Goal: Task Accomplishment & Management: Use online tool/utility

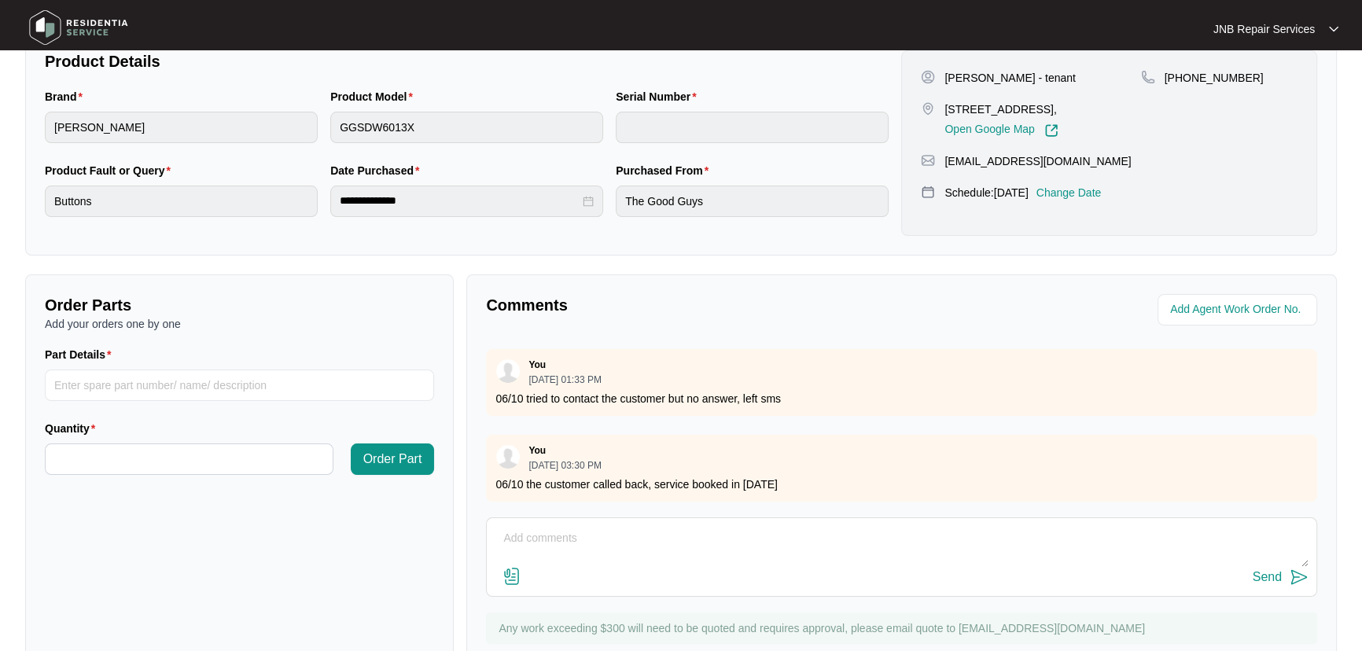
scroll to position [390, 0]
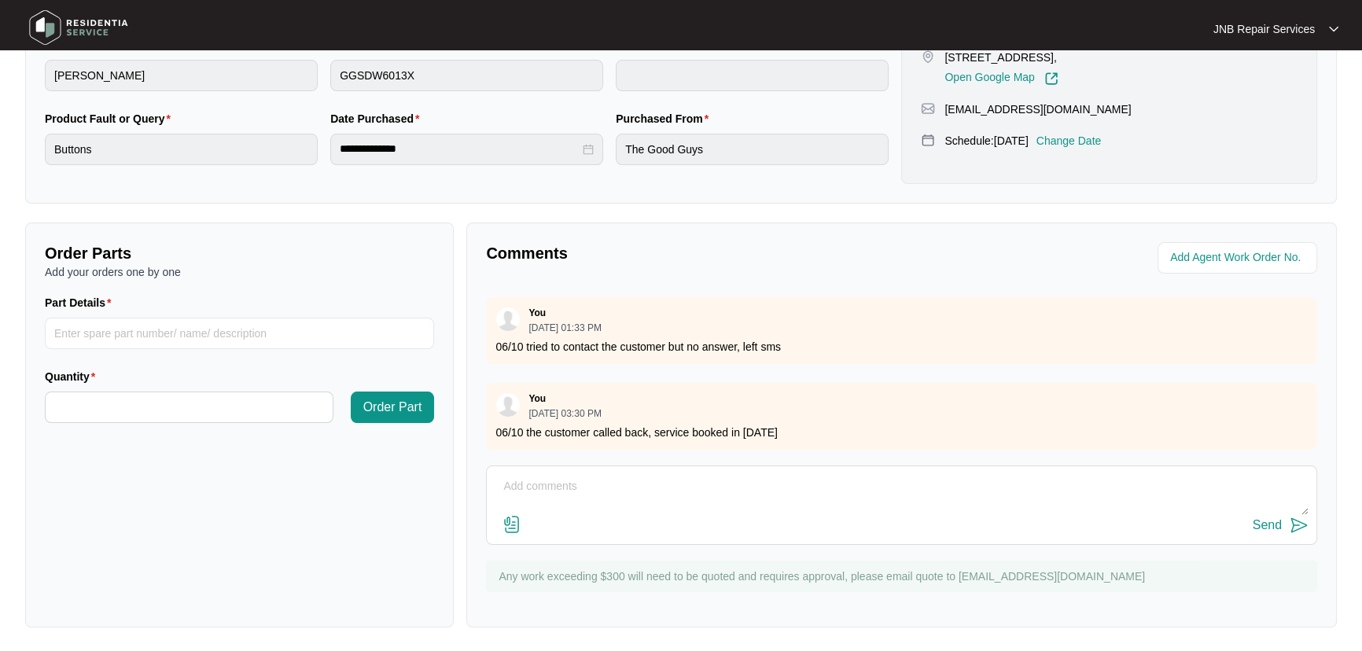
click at [680, 498] on textarea at bounding box center [902, 494] width 814 height 41
click at [623, 492] on textarea at bounding box center [902, 494] width 814 height 41
paste textarea "[DATE] [PERSON_NAME] As per customer dishwasher power okay, programme not chang…"
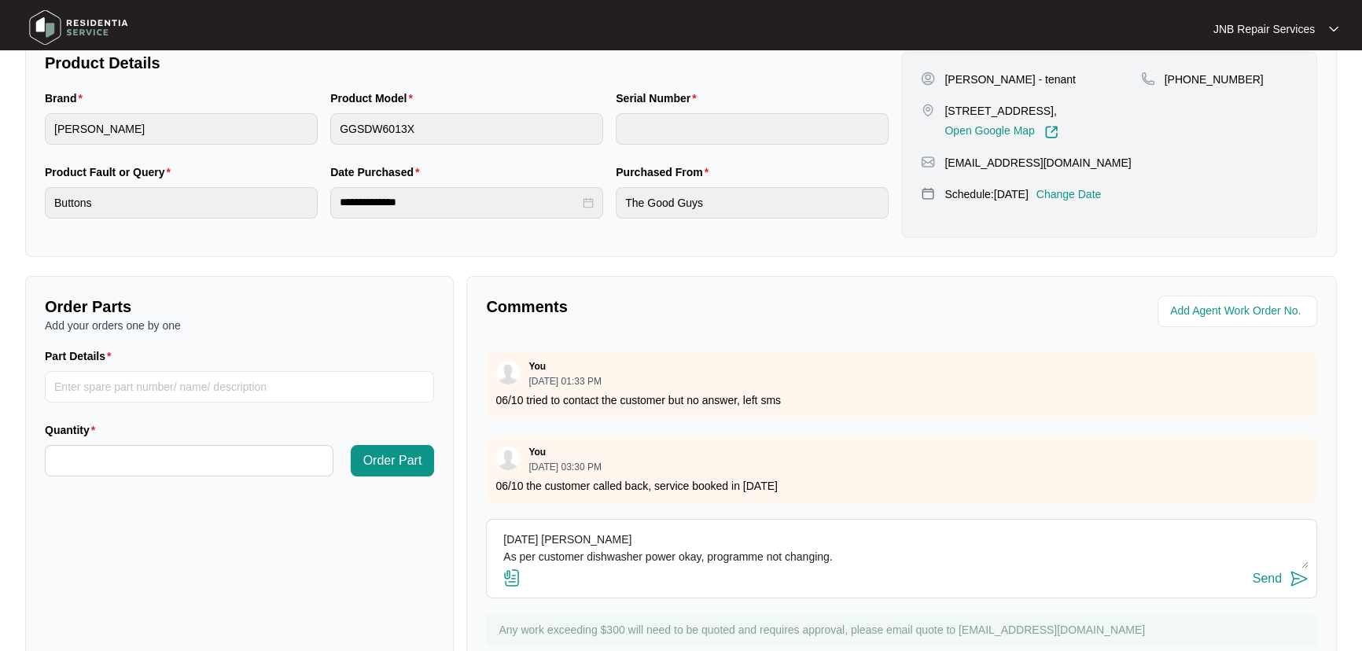
scroll to position [319, 0]
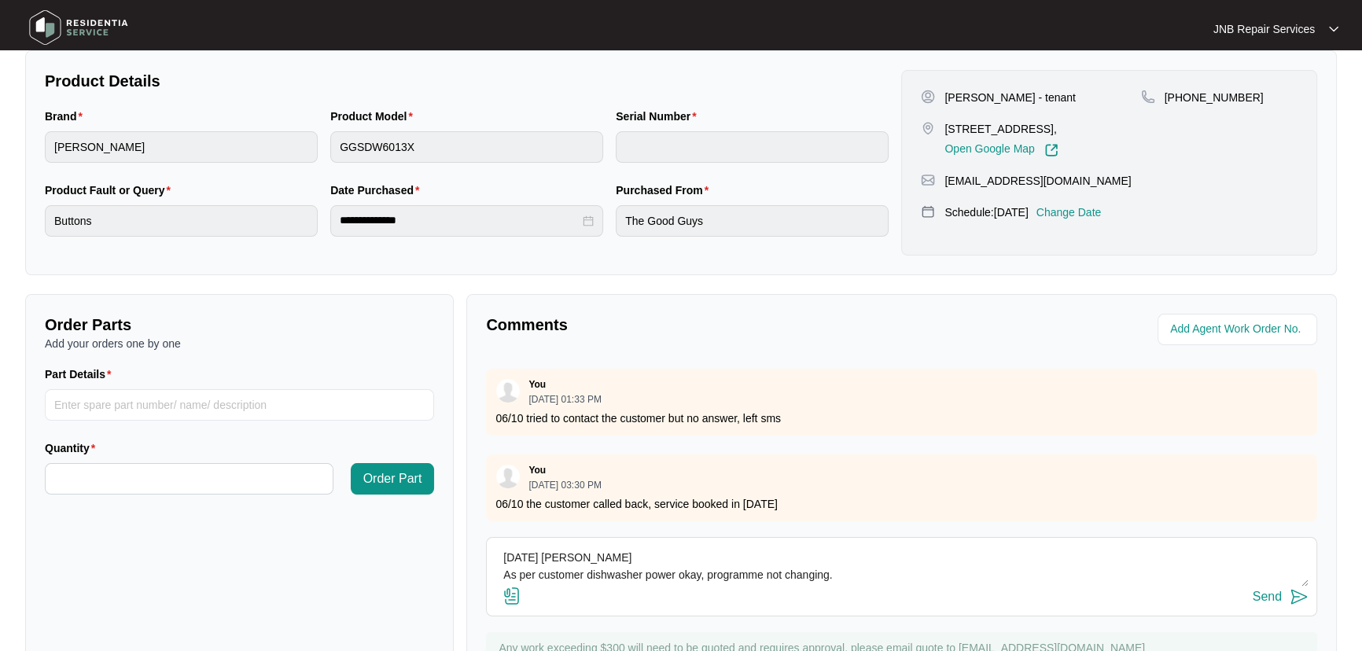
type textarea "[DATE] [PERSON_NAME] As per customer dishwasher power okay, programme not chang…"
click at [1287, 591] on button "Send" at bounding box center [1281, 597] width 56 height 21
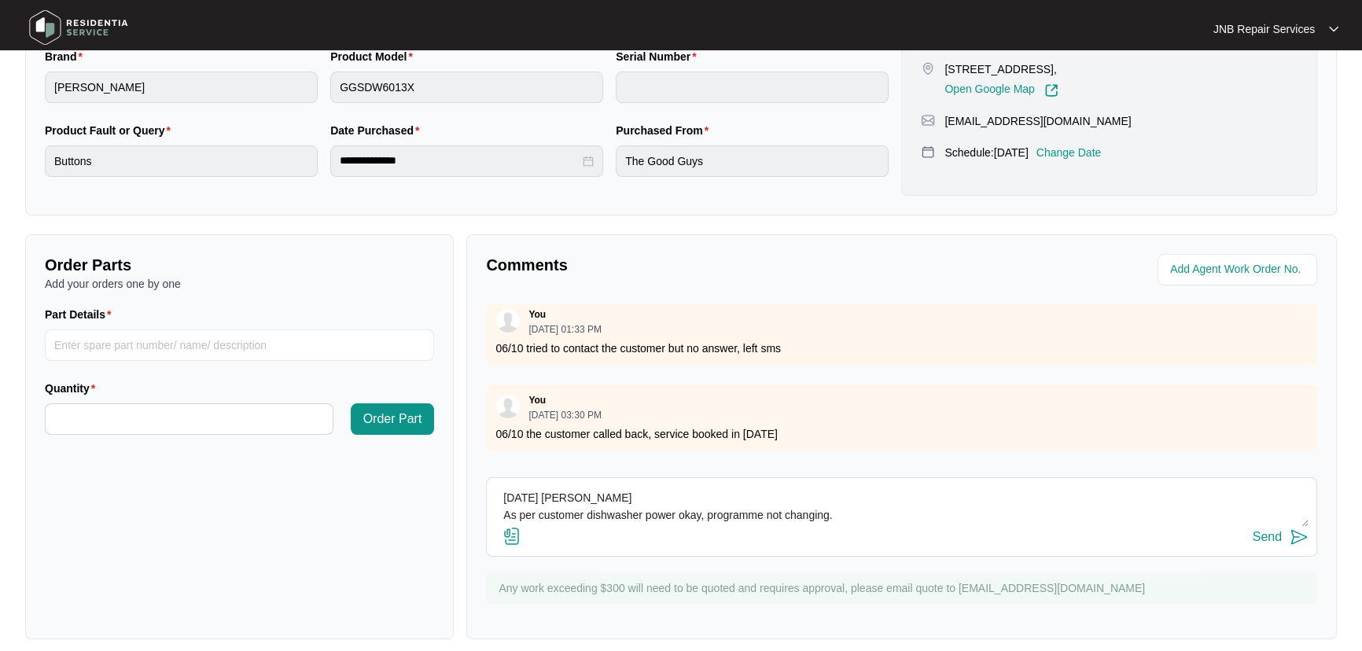
scroll to position [390, 0]
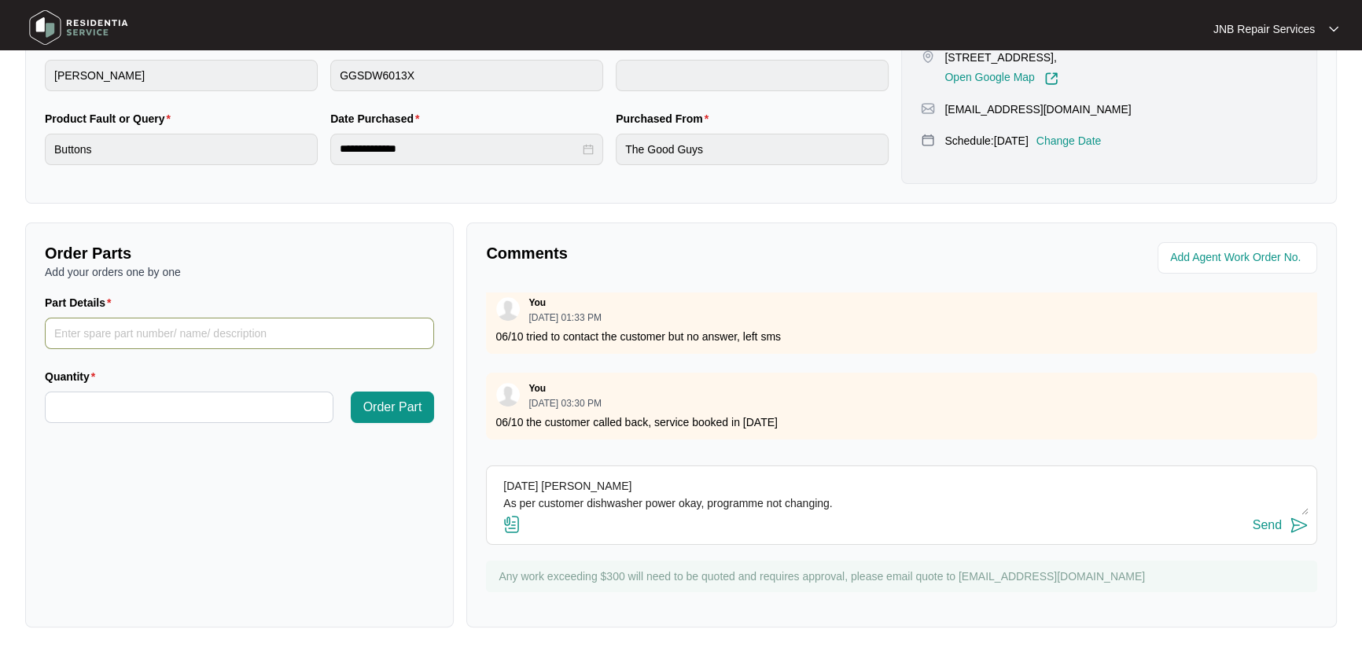
click at [244, 330] on input "Part Details" at bounding box center [239, 333] width 389 height 31
paste input "SP21269"
type input "SP21269"
click at [208, 396] on input "Quantity" at bounding box center [189, 408] width 287 height 30
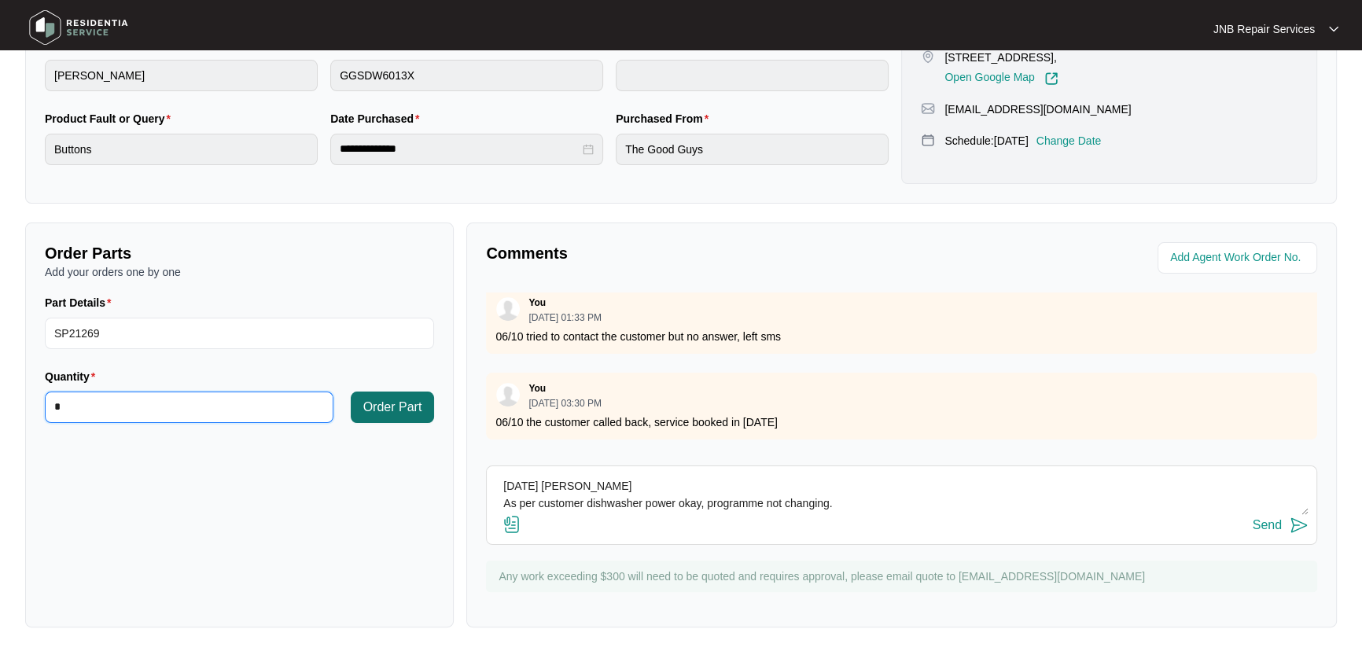
type input "*"
click at [378, 403] on span "Order Part" at bounding box center [392, 407] width 59 height 19
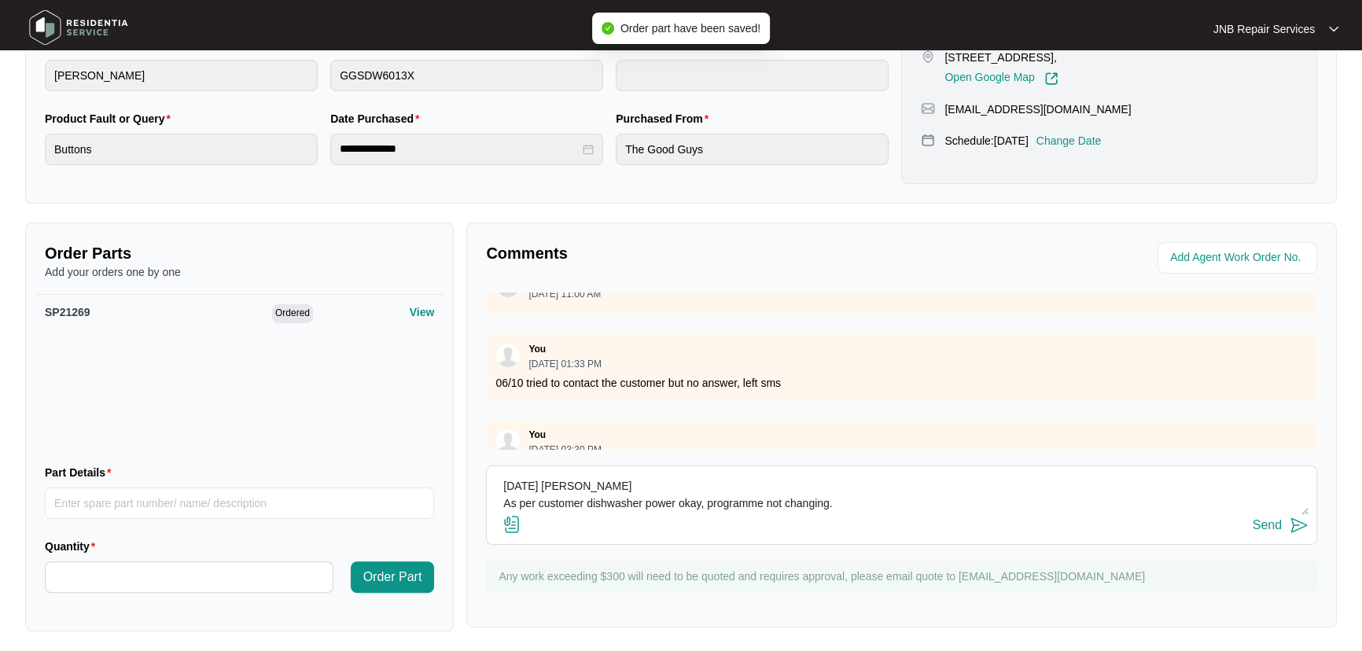
scroll to position [343, 0]
